Goal: Navigation & Orientation: Find specific page/section

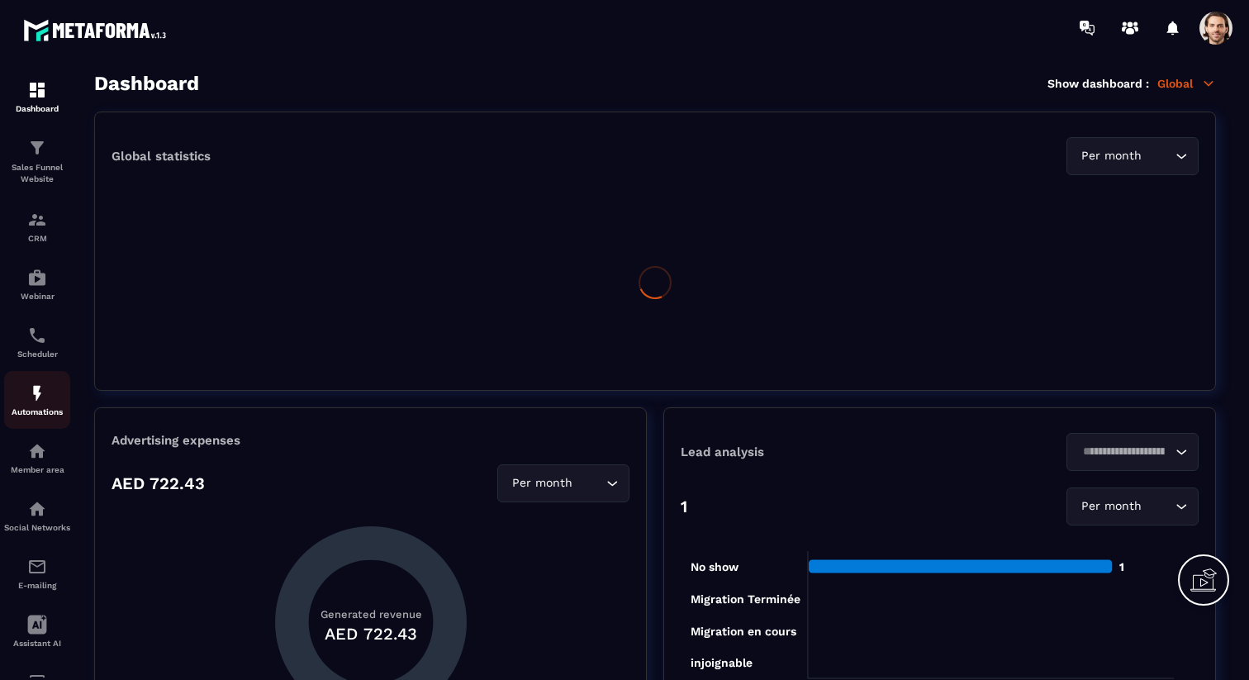
click at [41, 408] on div "Automations" at bounding box center [37, 399] width 66 height 33
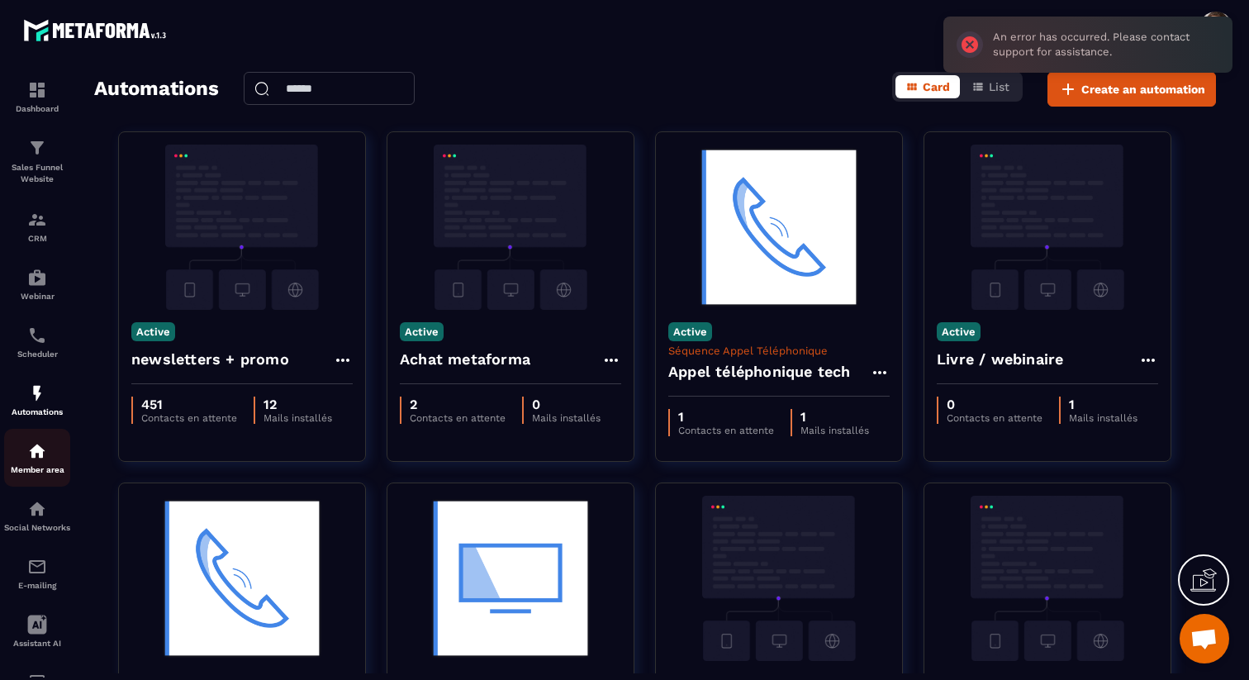
click at [40, 454] on img at bounding box center [37, 451] width 20 height 20
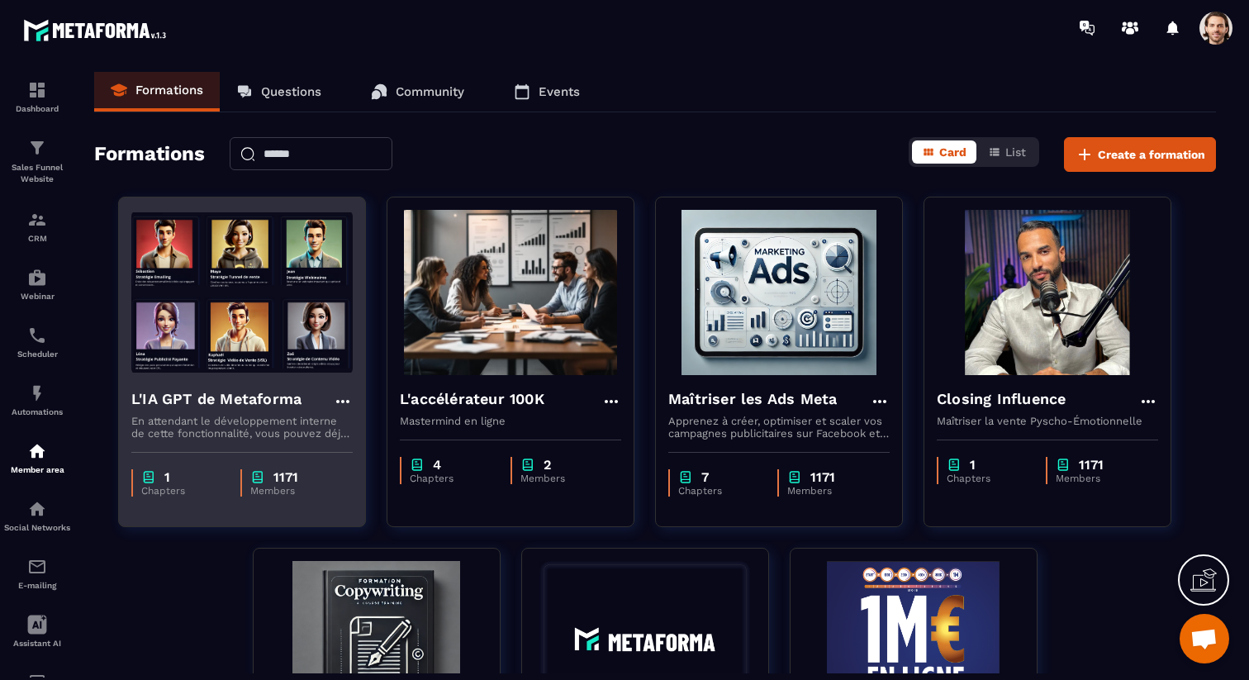
click at [340, 400] on icon at bounding box center [343, 402] width 20 height 20
click at [378, 426] on button "Edit" at bounding box center [389, 436] width 99 height 30
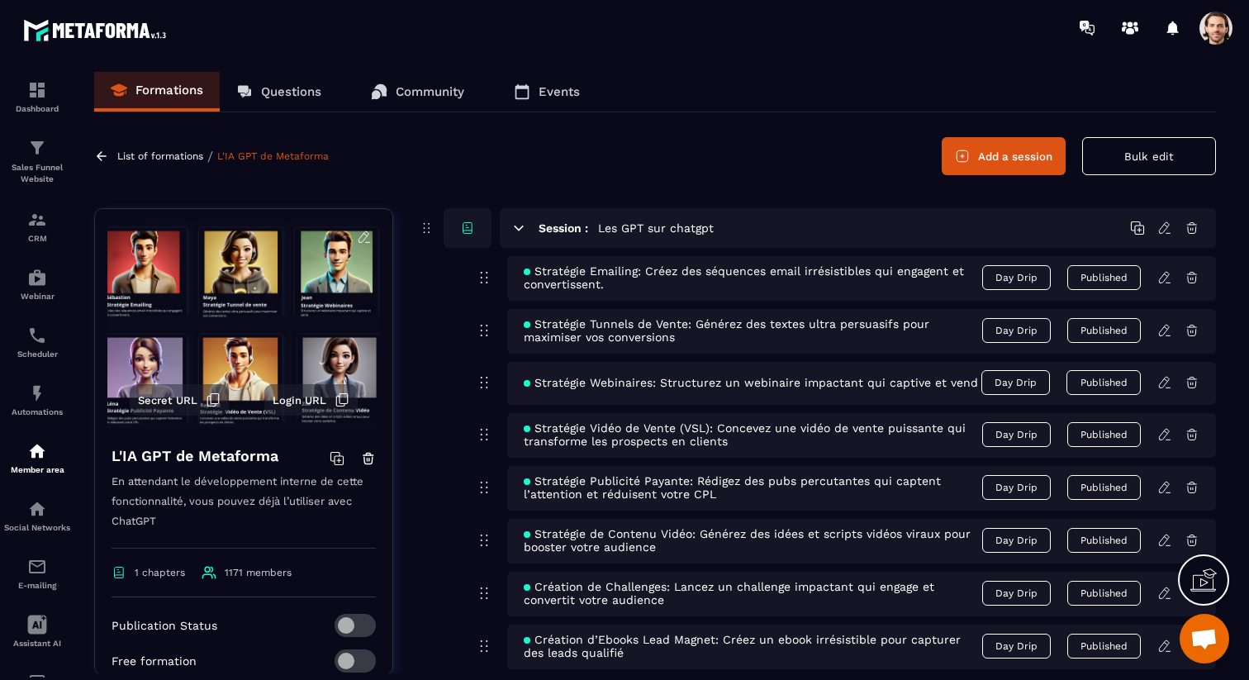
click at [367, 627] on span at bounding box center [355, 625] width 41 height 23
click at [363, 659] on span at bounding box center [355, 660] width 41 height 23
click at [39, 407] on div "Automations" at bounding box center [37, 399] width 66 height 33
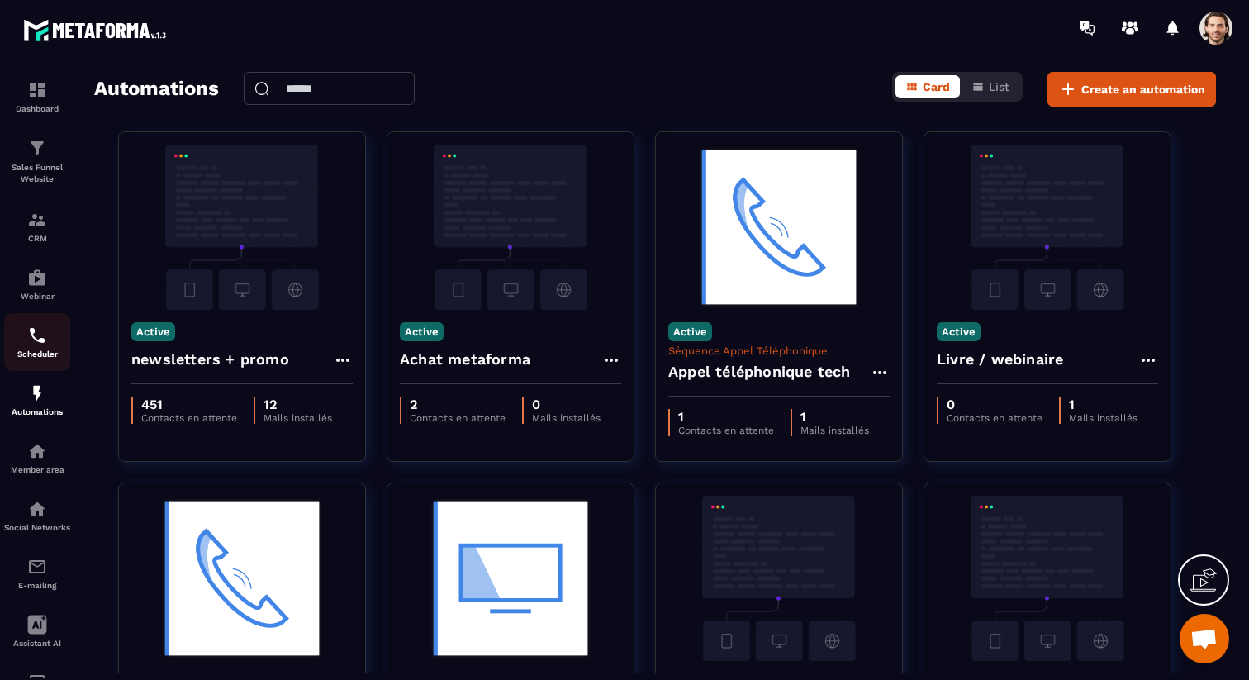
click at [40, 334] on img at bounding box center [37, 336] width 20 height 20
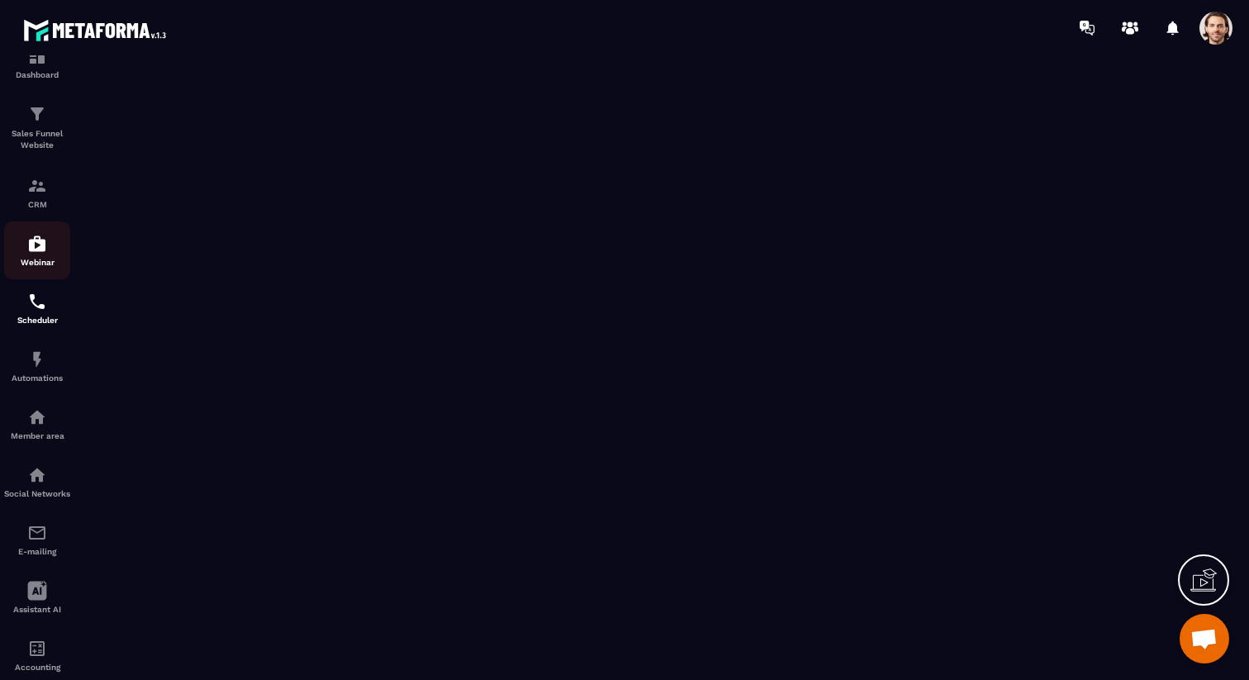
scroll to position [83, 0]
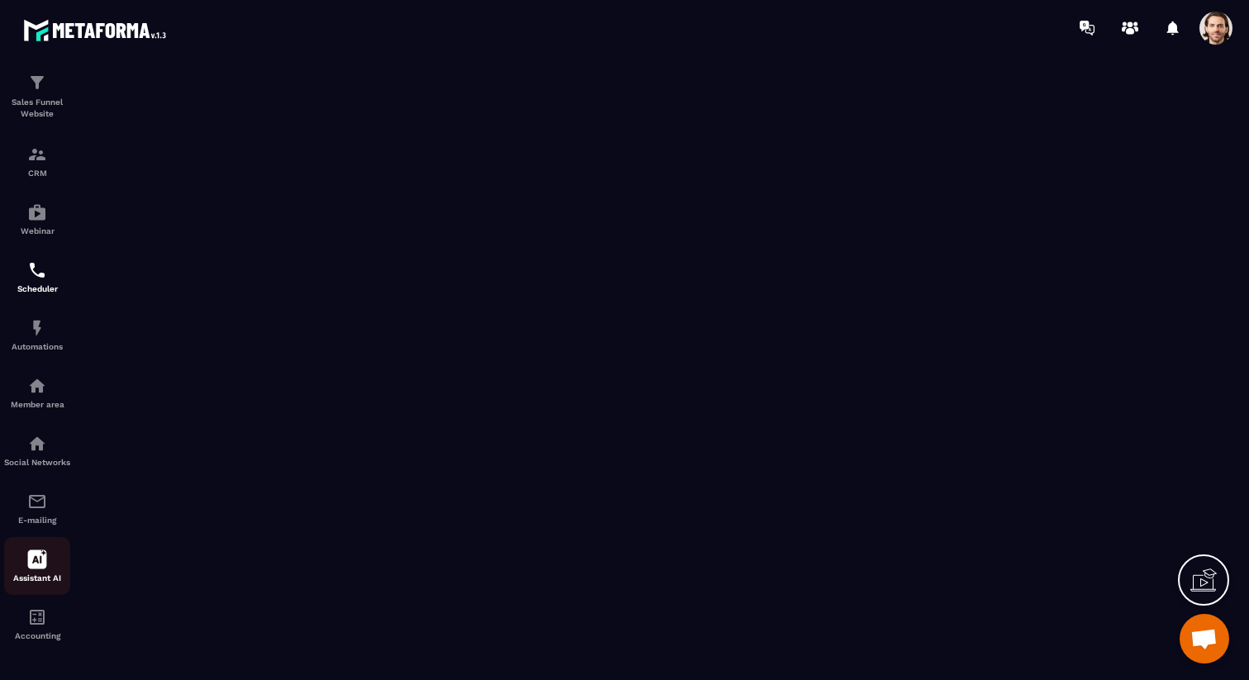
click at [37, 554] on icon at bounding box center [37, 559] width 19 height 19
